Goal: Task Accomplishment & Management: Use online tool/utility

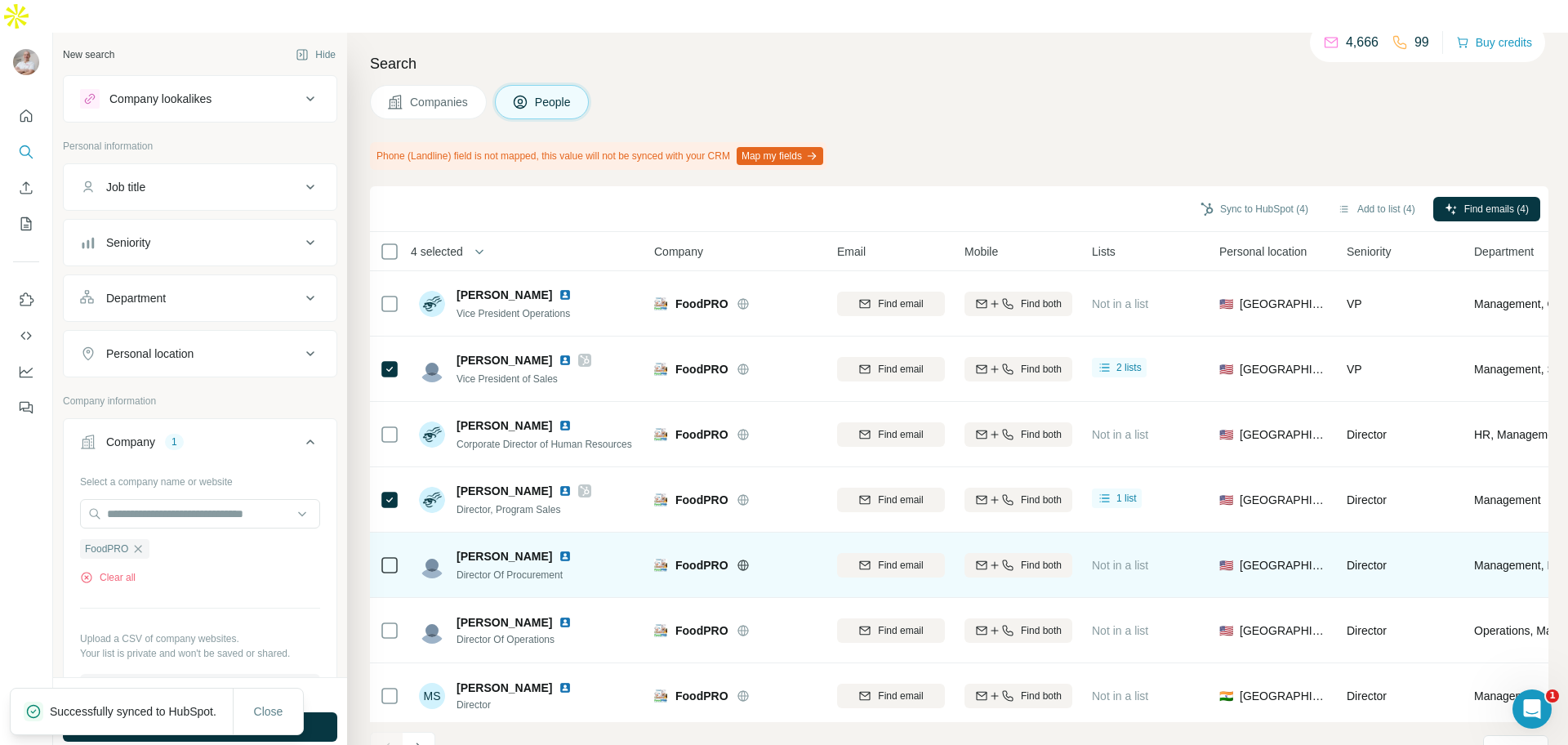
scroll to position [211, 0]
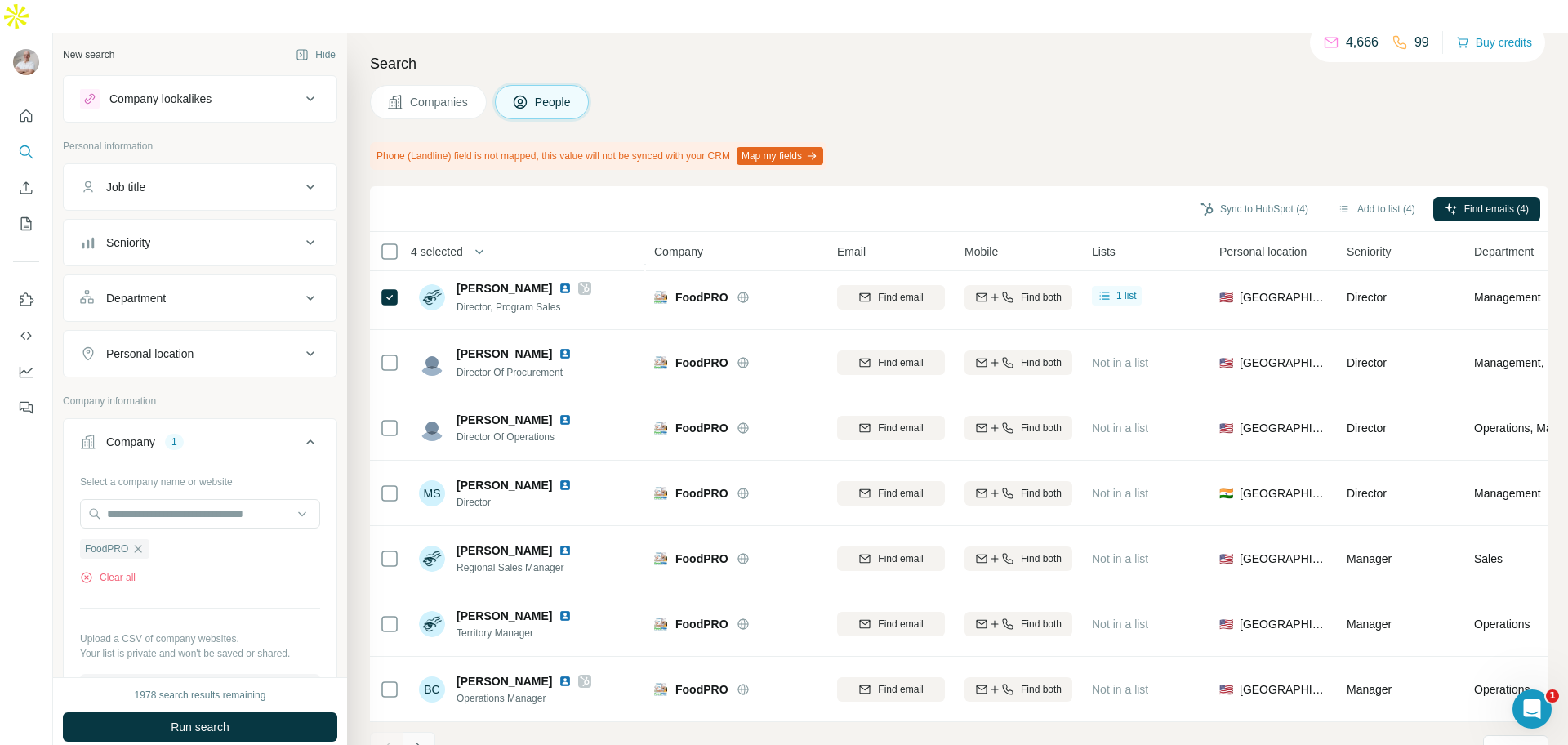
click at [429, 732] on button "Navigate to next page" at bounding box center [418, 749] width 33 height 33
click at [392, 740] on icon "Navigate to previous page" at bounding box center [387, 748] width 16 height 16
click at [419, 743] on icon "Navigate to next page" at bounding box center [418, 748] width 6 height 11
click at [382, 740] on icon "Navigate to previous page" at bounding box center [387, 748] width 16 height 16
click at [424, 740] on icon "Navigate to next page" at bounding box center [418, 748] width 16 height 16
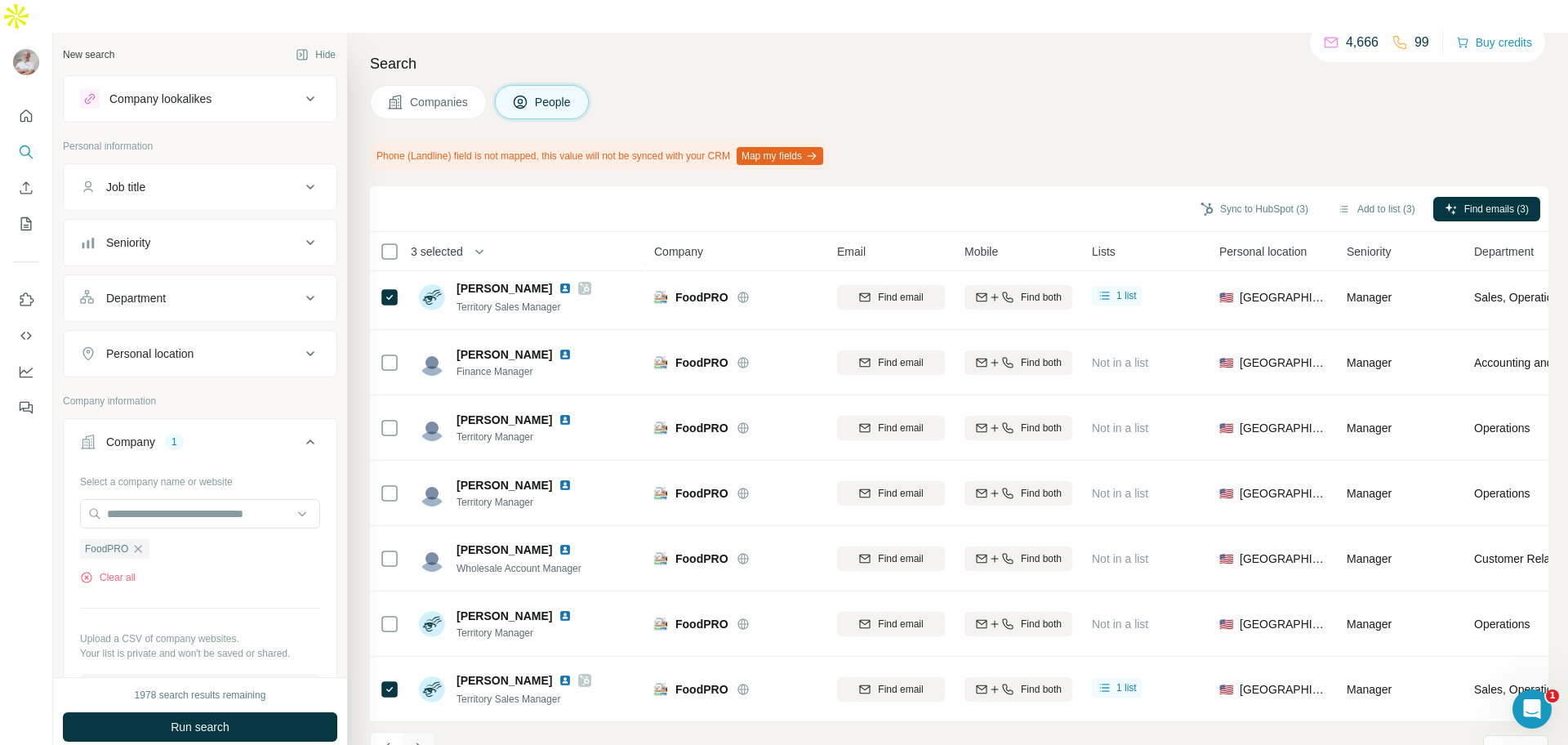
click at [418, 743] on icon "Navigate to next page" at bounding box center [418, 748] width 6 height 11
click at [420, 743] on icon "Navigate to next page" at bounding box center [418, 748] width 6 height 11
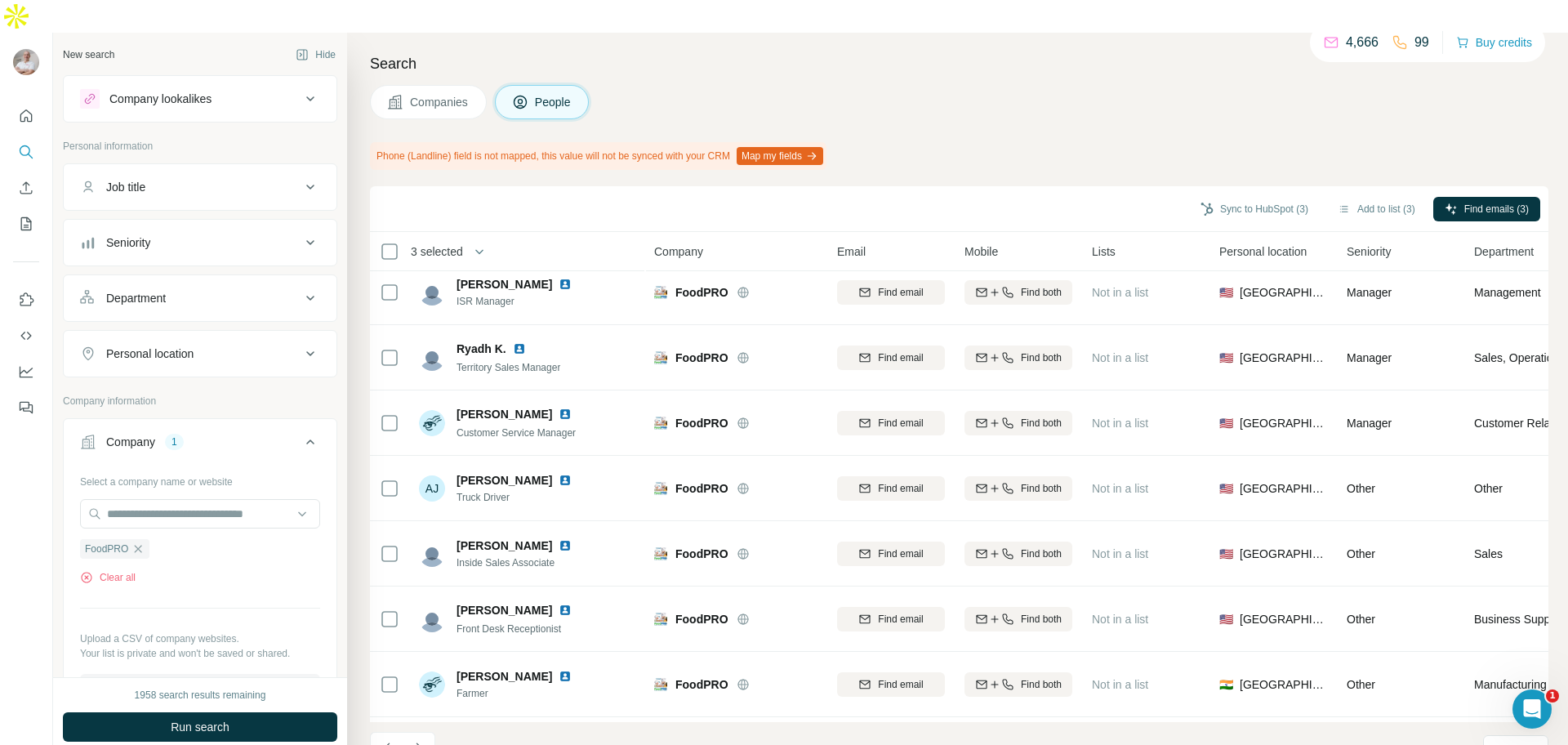
scroll to position [0, 0]
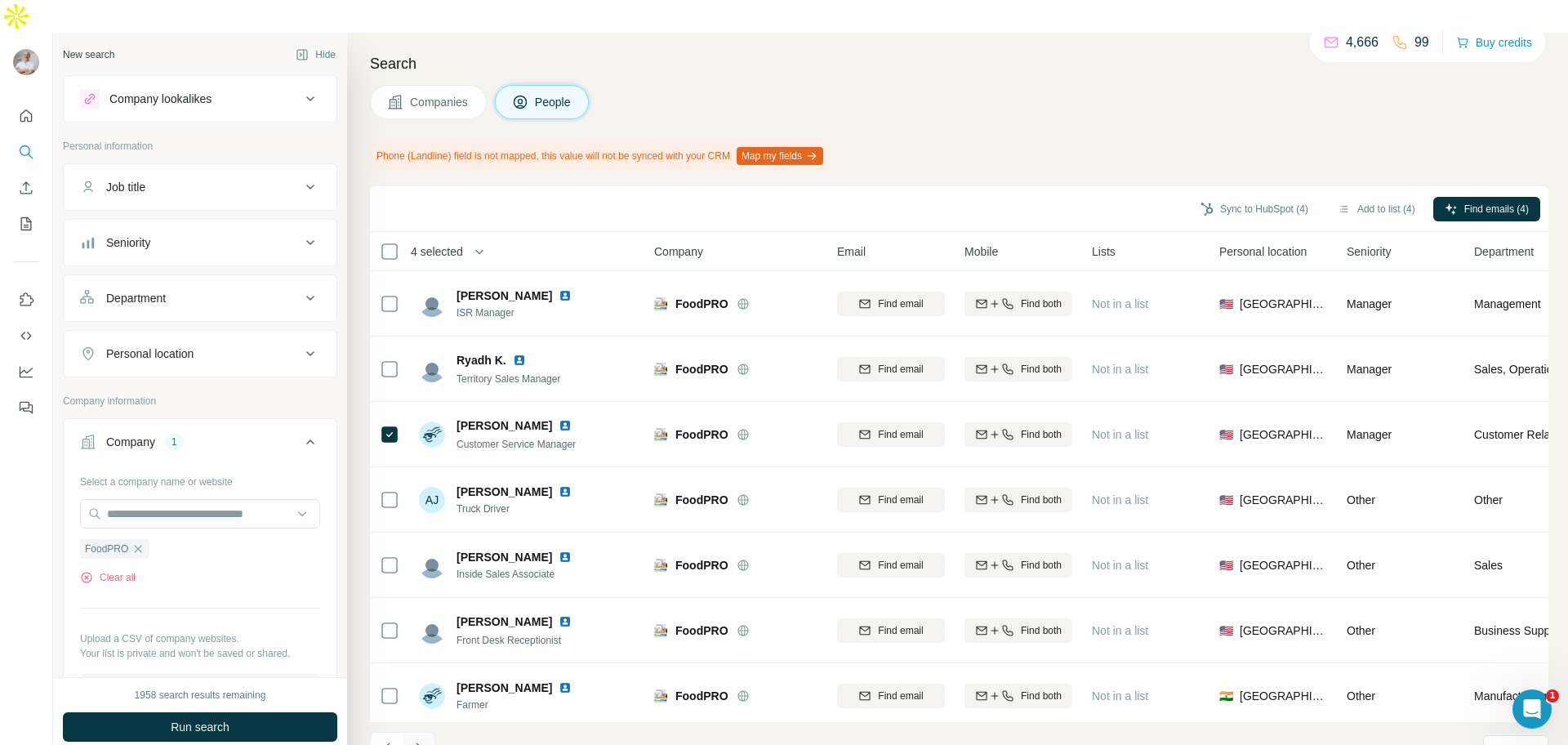
click at [417, 740] on icon "Navigate to next page" at bounding box center [418, 748] width 16 height 16
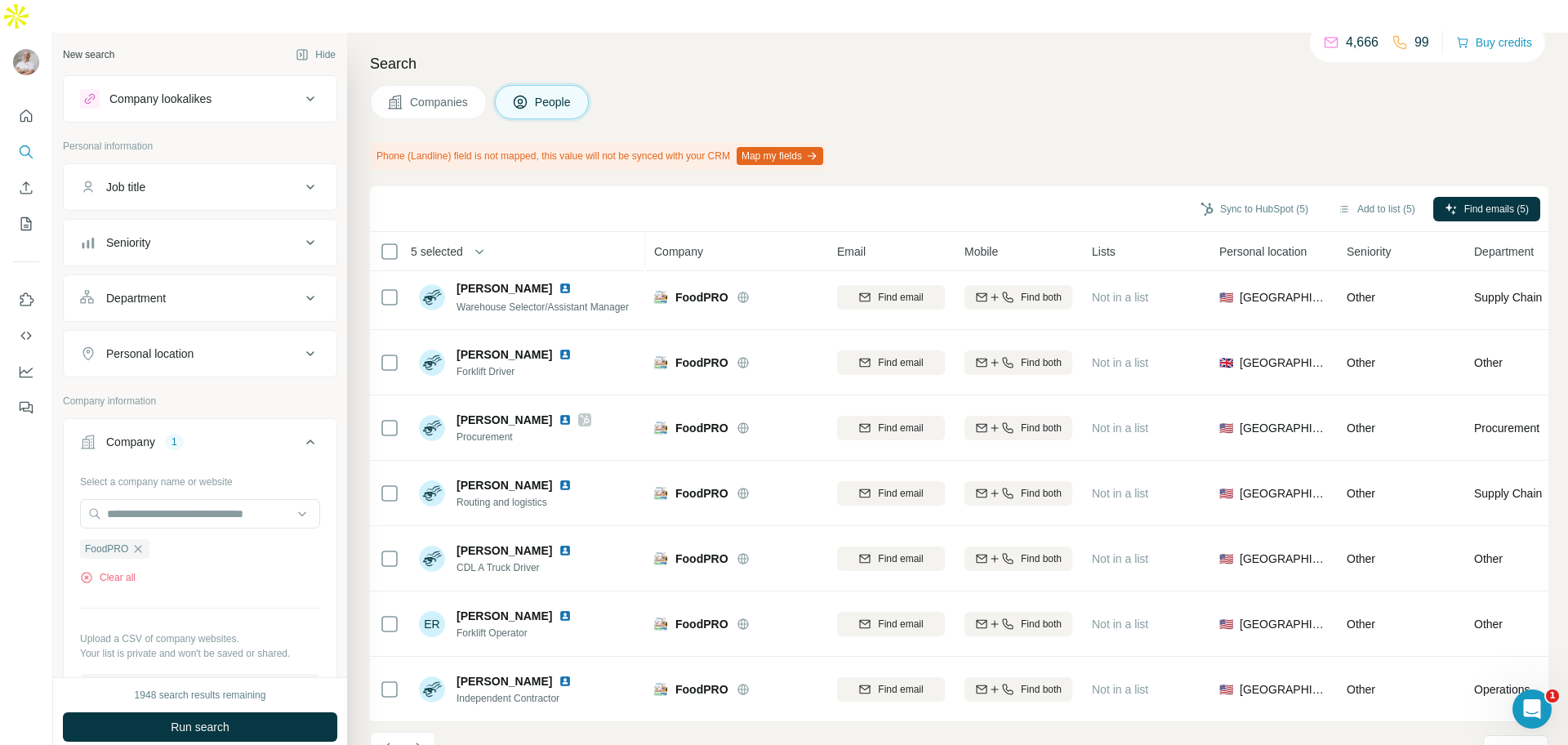
scroll to position [211, 0]
click at [421, 740] on icon "Navigate to next page" at bounding box center [418, 748] width 16 height 16
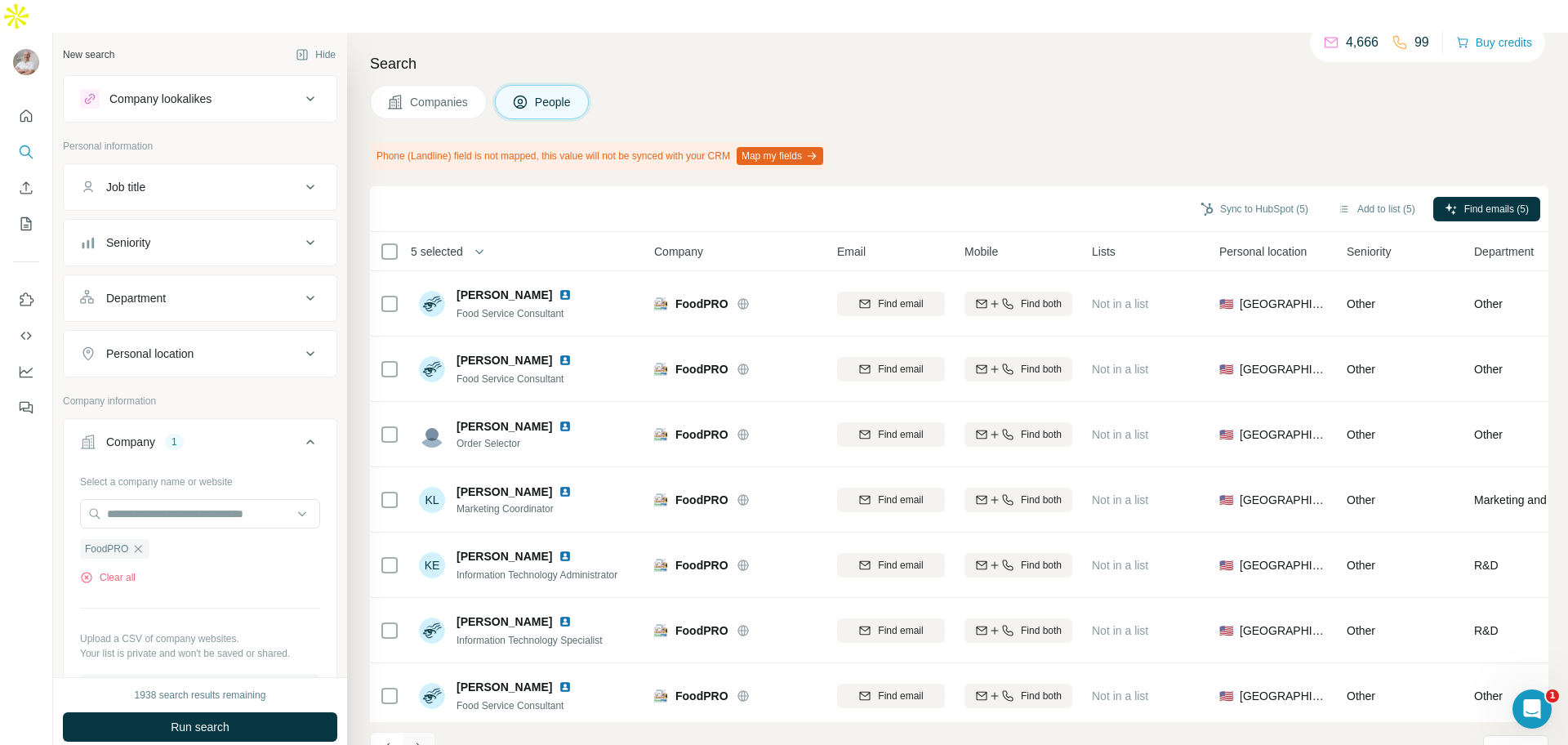
click at [424, 740] on icon "Navigate to next page" at bounding box center [418, 748] width 16 height 16
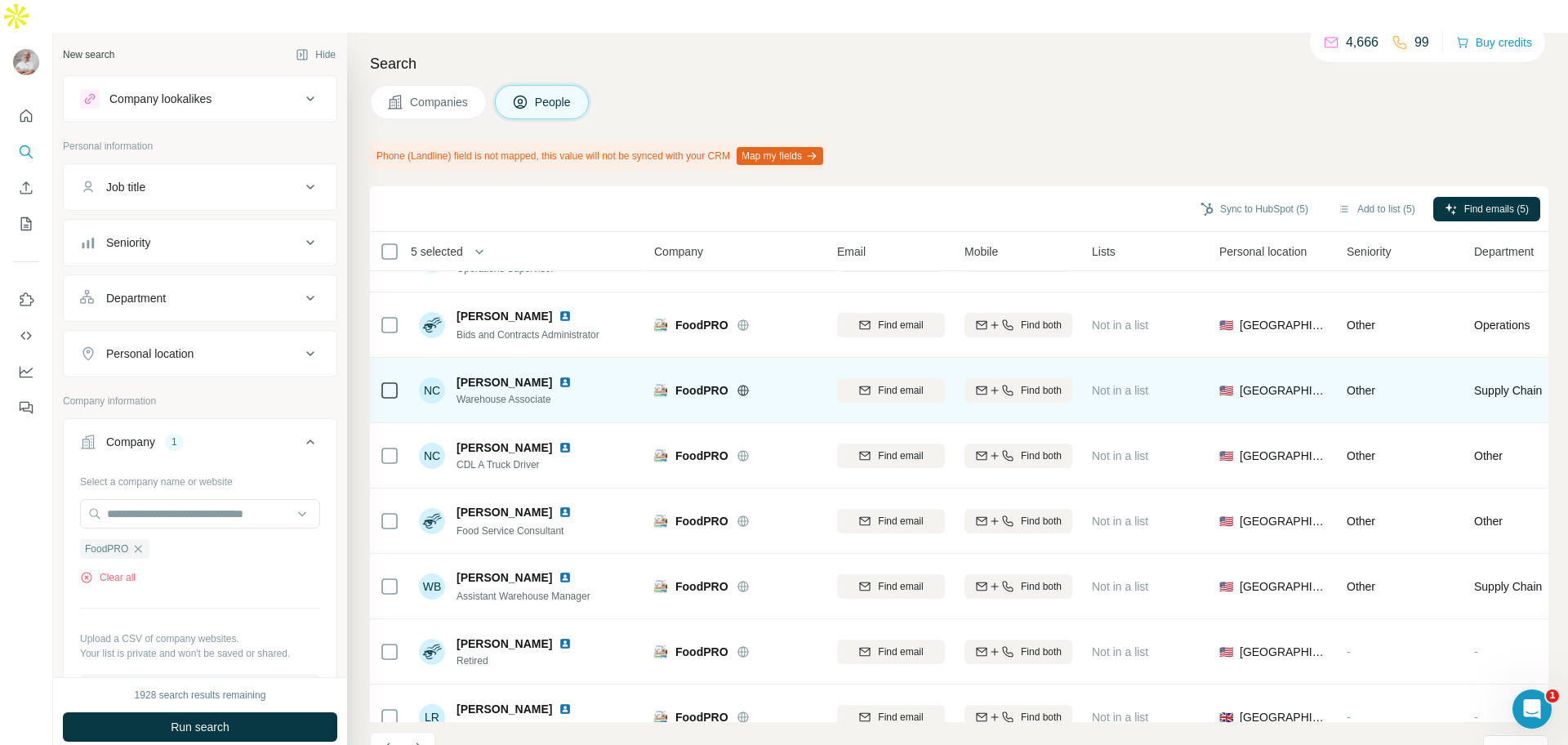
scroll to position [211, 0]
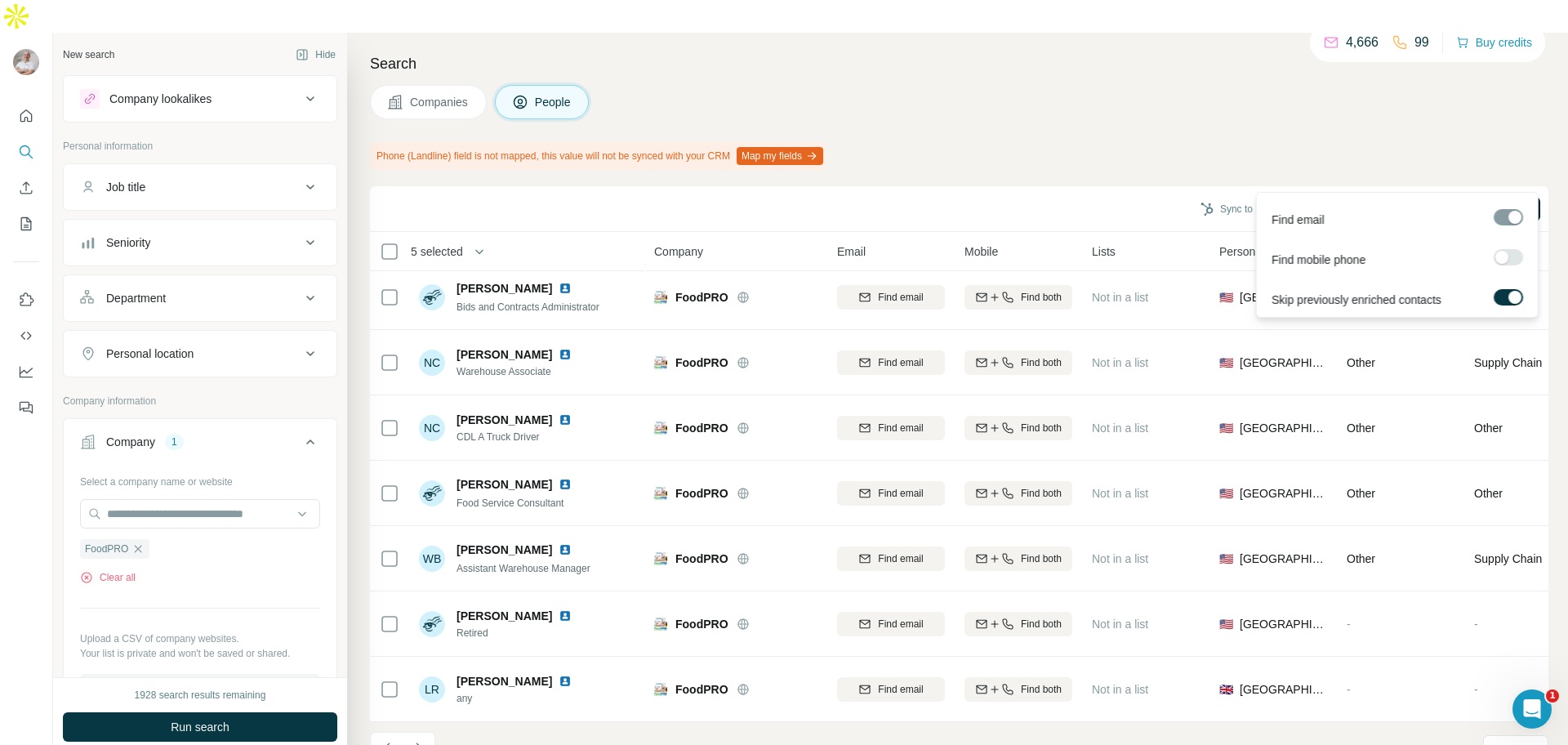
click at [1468, 202] on span "Find emails (5)" at bounding box center [1496, 209] width 64 height 14
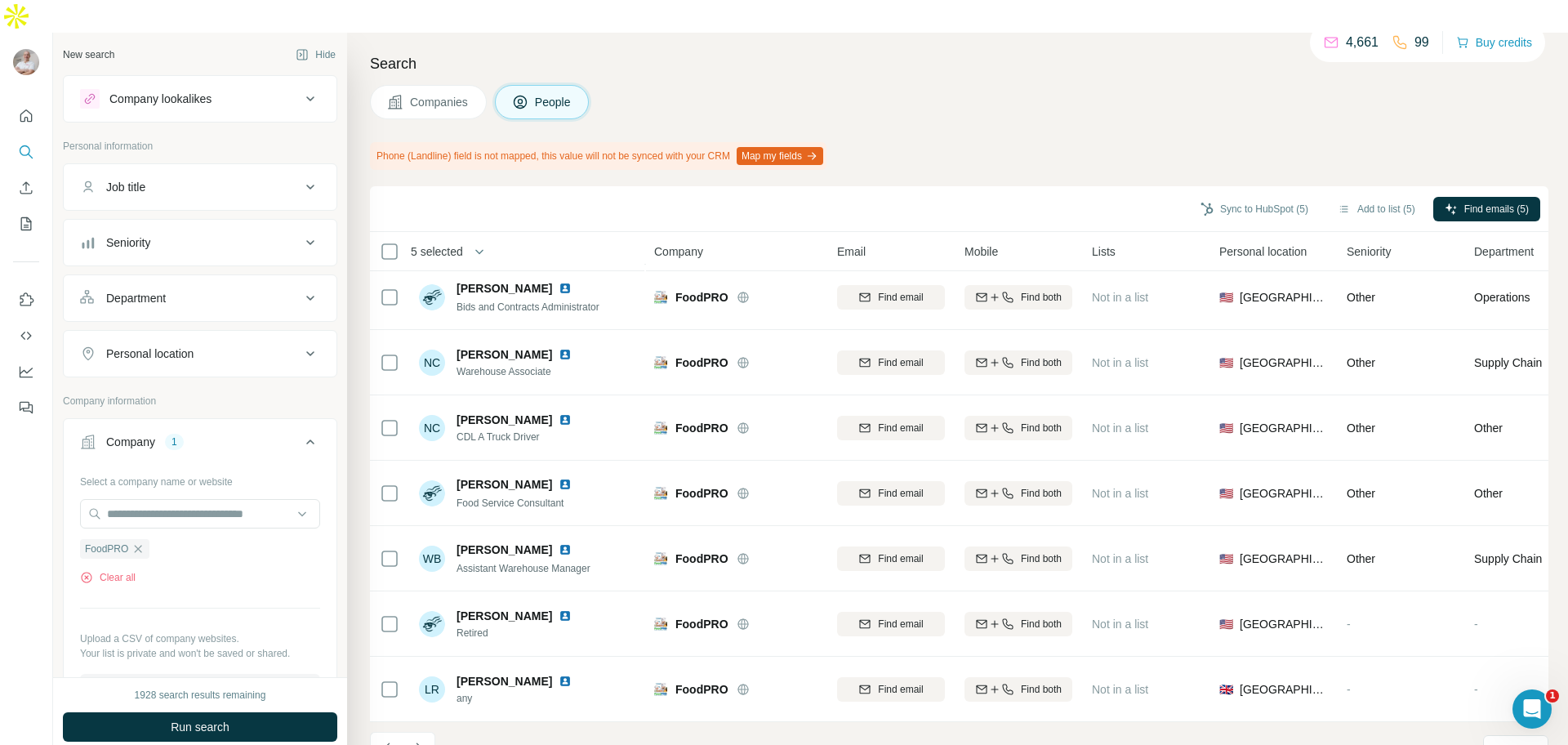
click at [823, 147] on button "Map my fields" at bounding box center [780, 156] width 87 height 18
click at [392, 740] on icon "Navigate to previous page" at bounding box center [387, 748] width 16 height 16
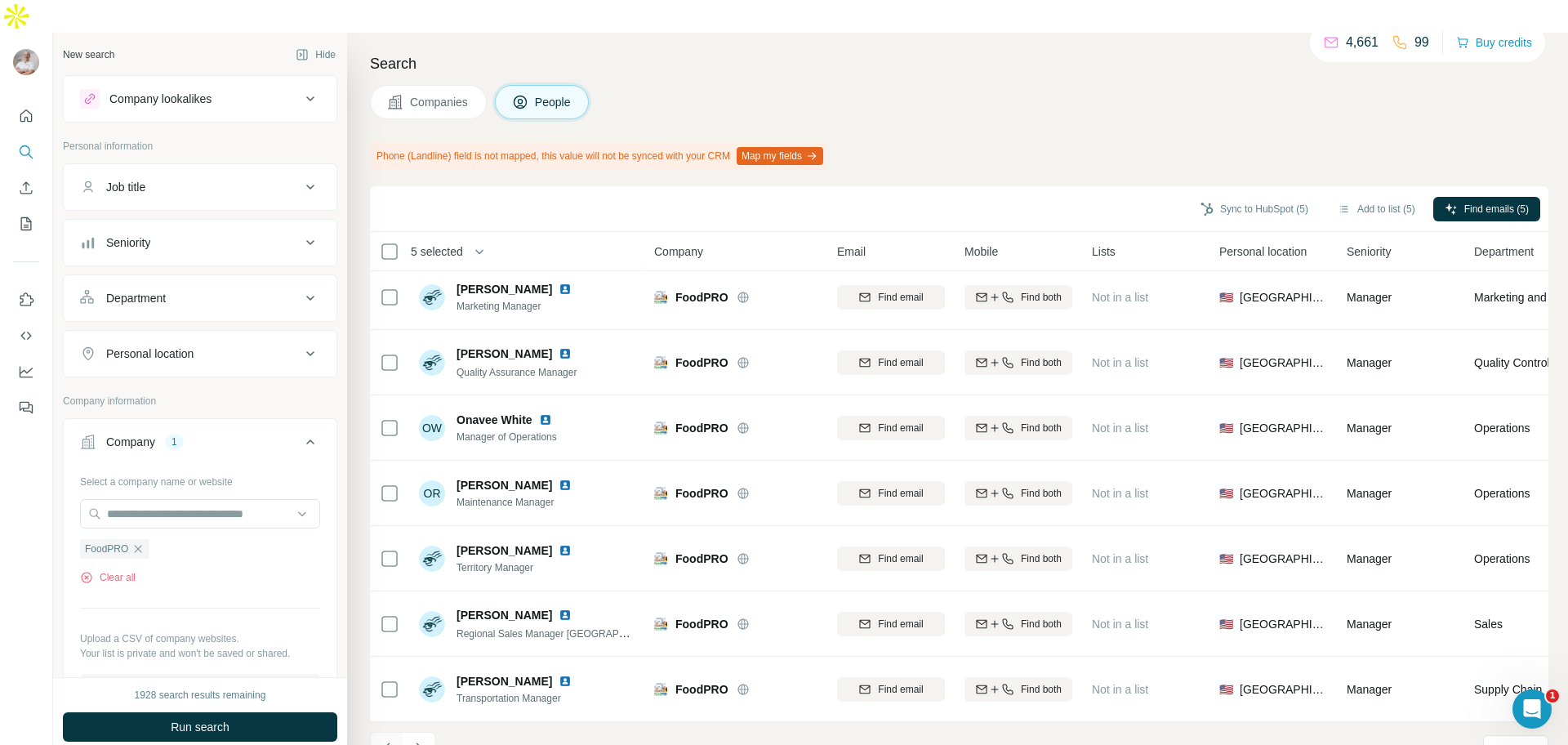
click at [392, 740] on icon "Navigate to previous page" at bounding box center [387, 748] width 16 height 16
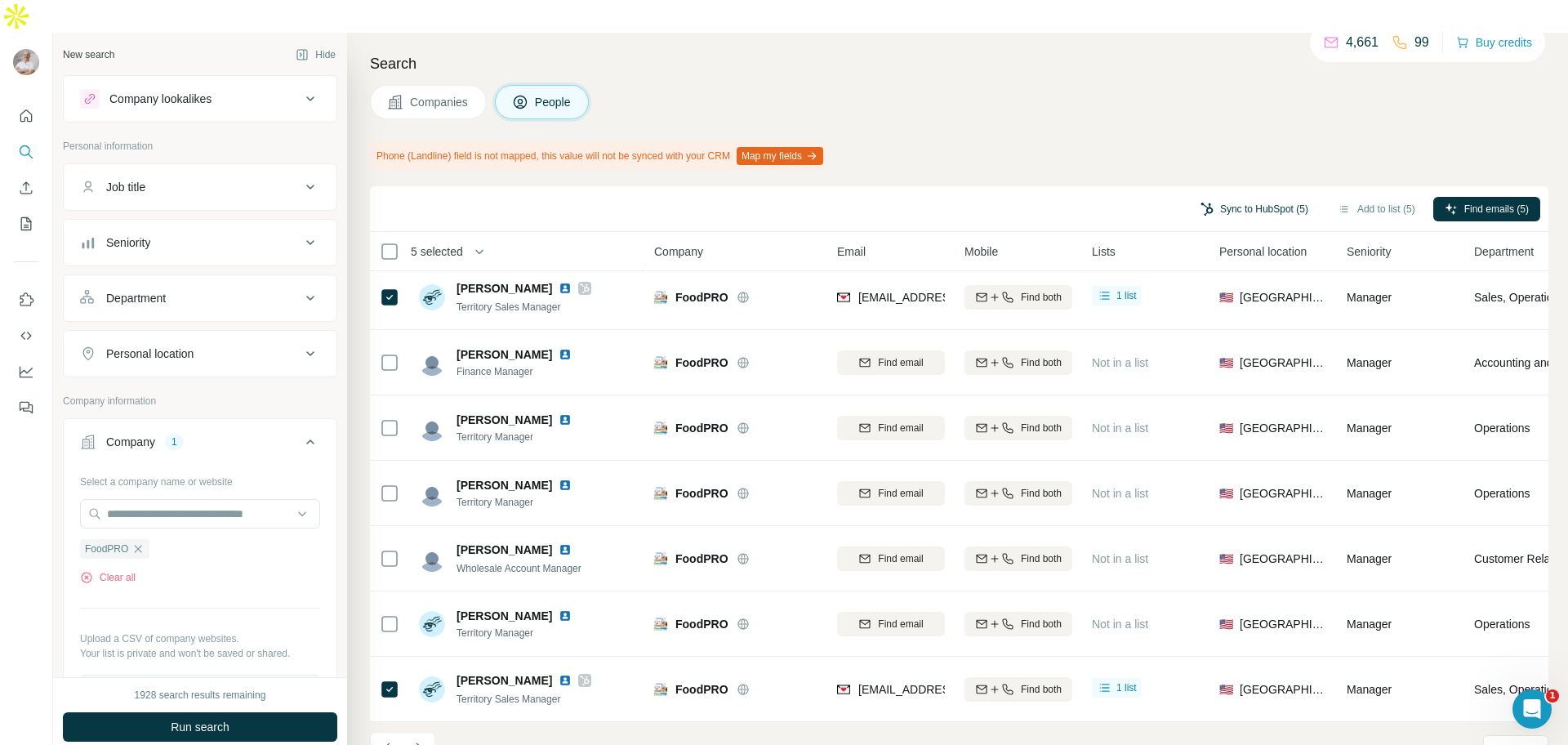
click at [1224, 197] on button "Sync to HubSpot (5)" at bounding box center [1254, 209] width 131 height 24
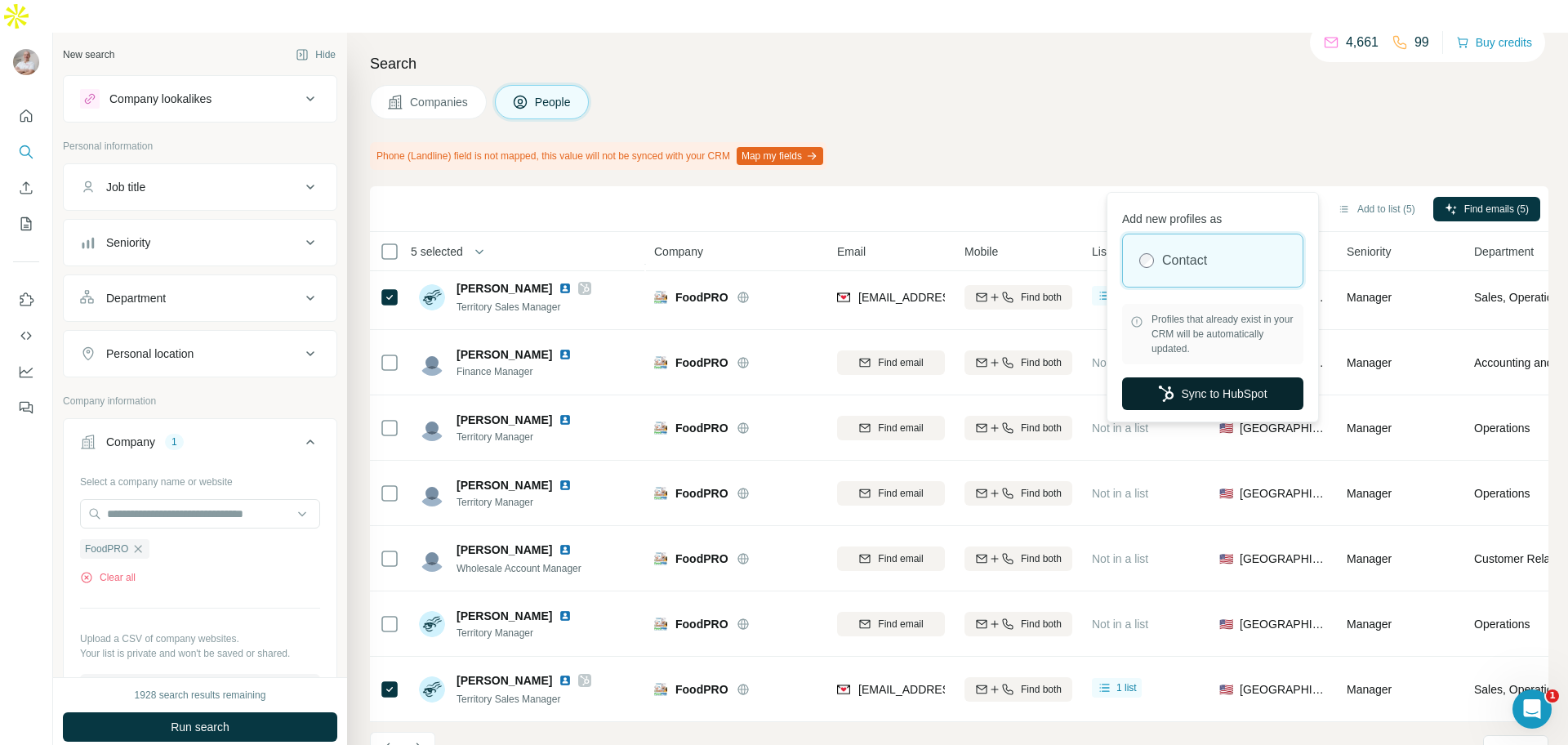
click at [1200, 398] on button "Sync to HubSpot" at bounding box center [1212, 394] width 181 height 33
